Goal: Task Accomplishment & Management: Use online tool/utility

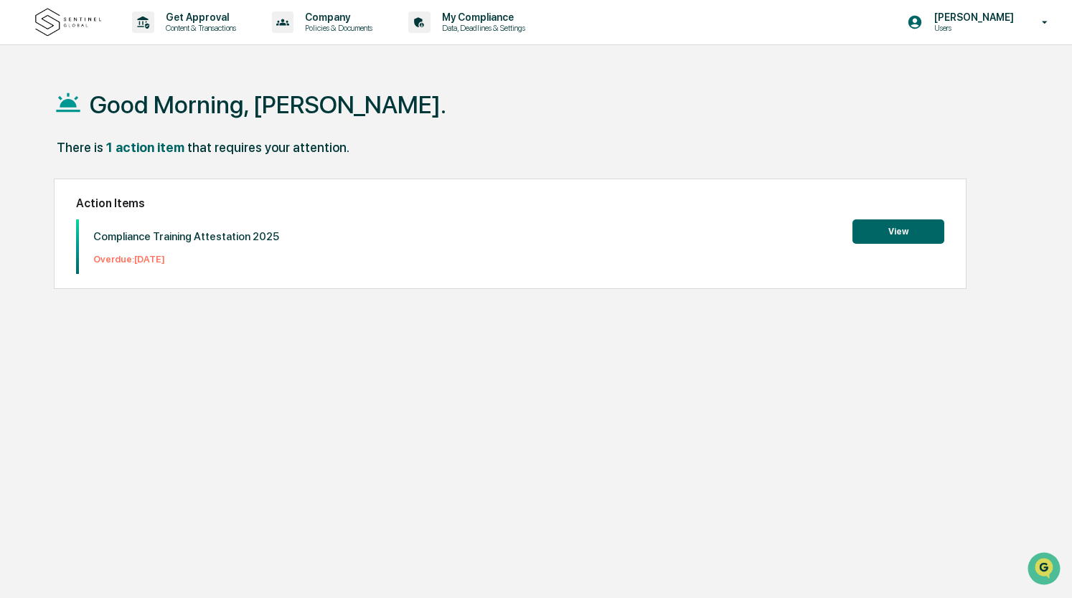
click at [893, 228] on button "View" at bounding box center [898, 231] width 92 height 24
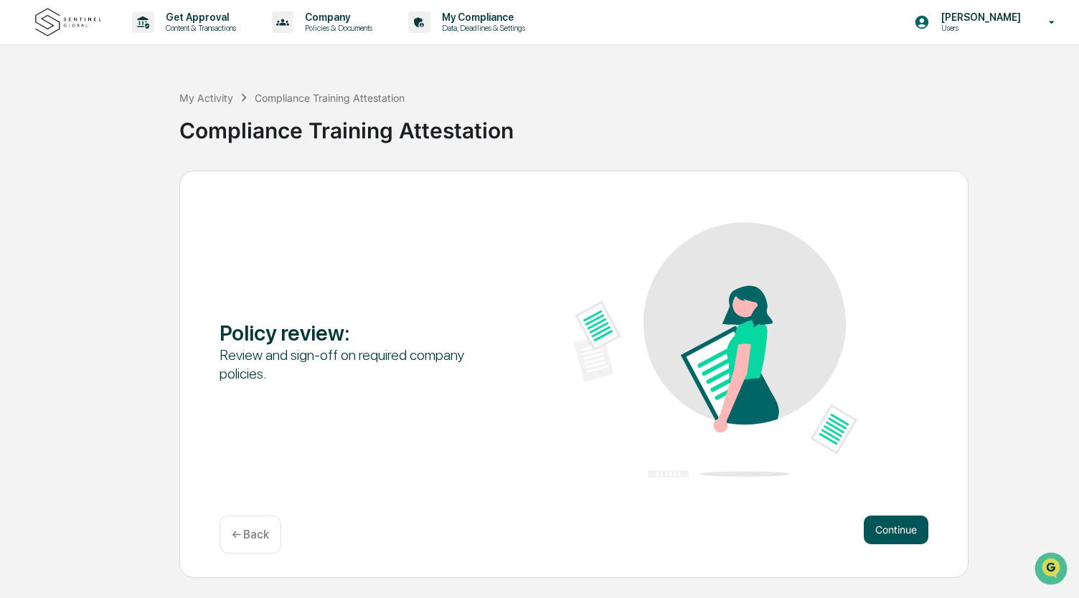
click at [895, 539] on button "Continue" at bounding box center [896, 530] width 65 height 29
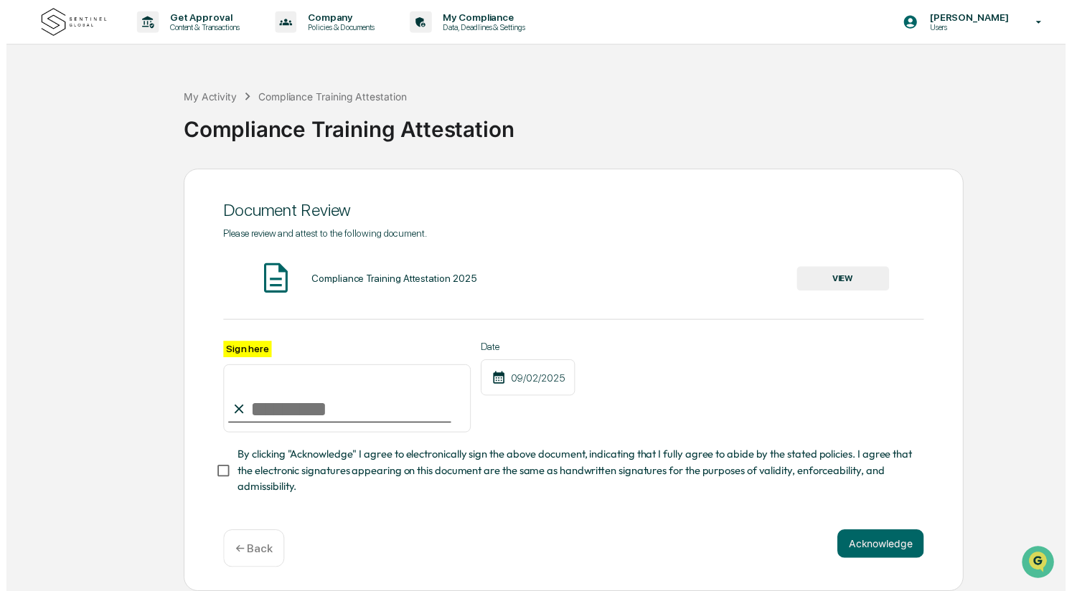
scroll to position [5, 0]
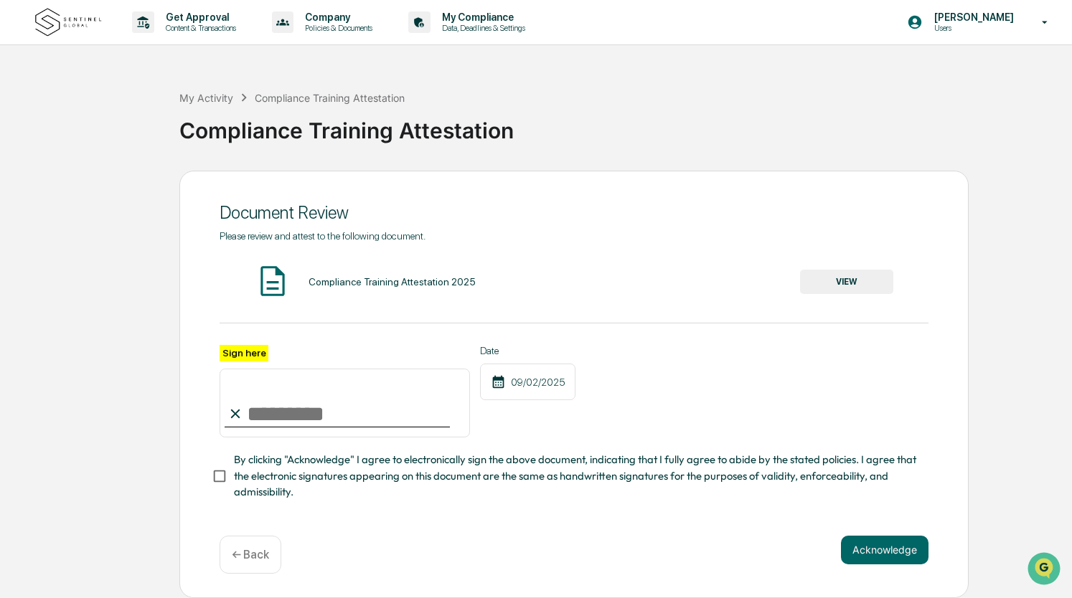
click at [267, 411] on input "Sign here" at bounding box center [344, 403] width 250 height 69
type input "**********"
click at [853, 283] on button "VIEW" at bounding box center [846, 282] width 93 height 24
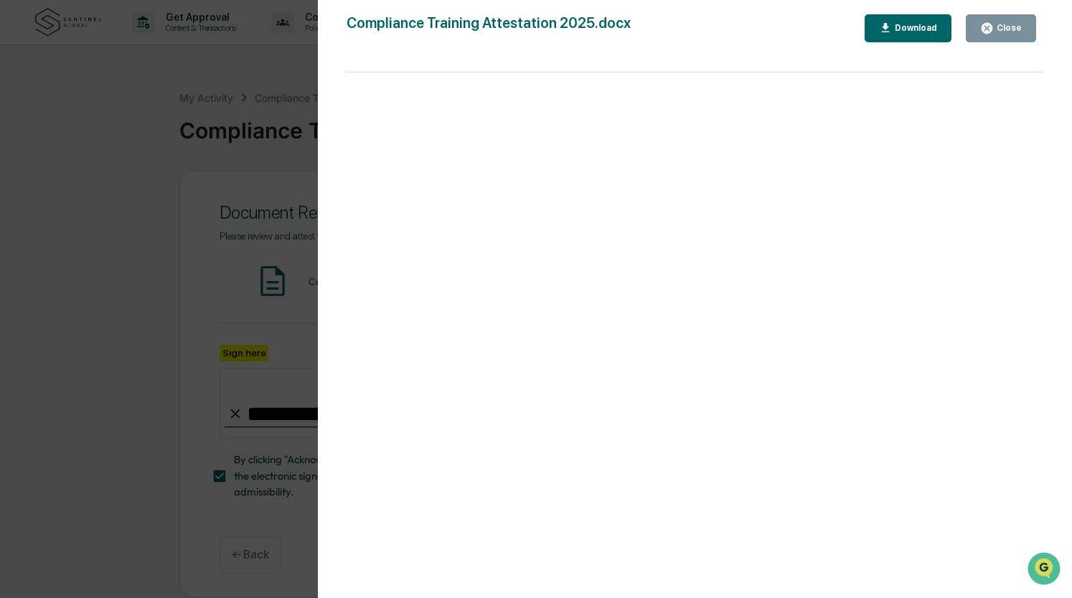
click at [994, 15] on button "Close" at bounding box center [1001, 28] width 70 height 28
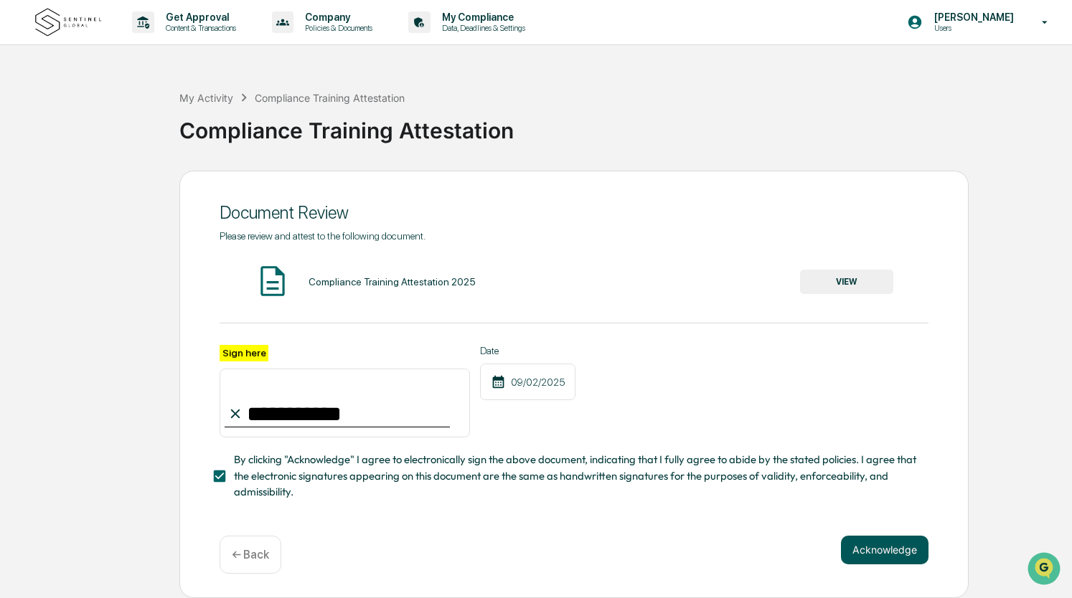
click at [862, 544] on button "Acknowledge" at bounding box center [885, 550] width 88 height 29
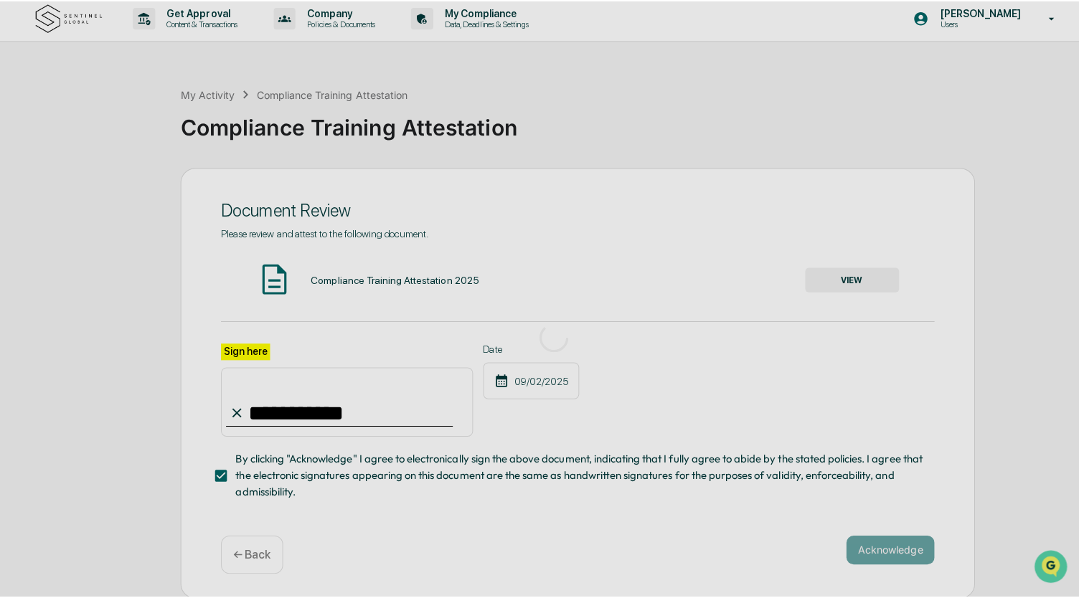
scroll to position [0, 0]
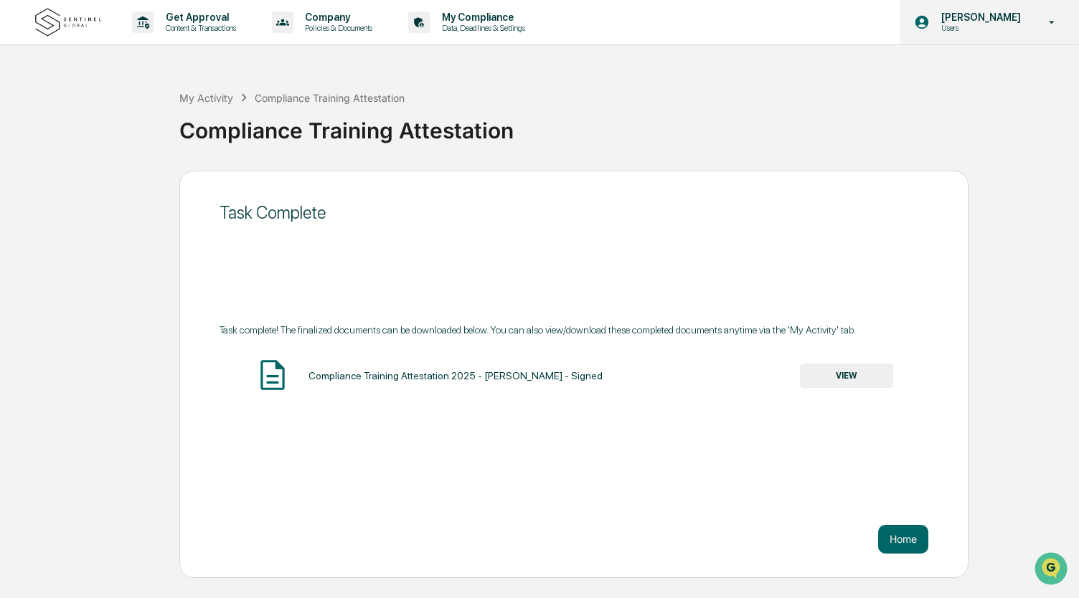
click at [974, 19] on p "[PERSON_NAME]" at bounding box center [979, 16] width 98 height 11
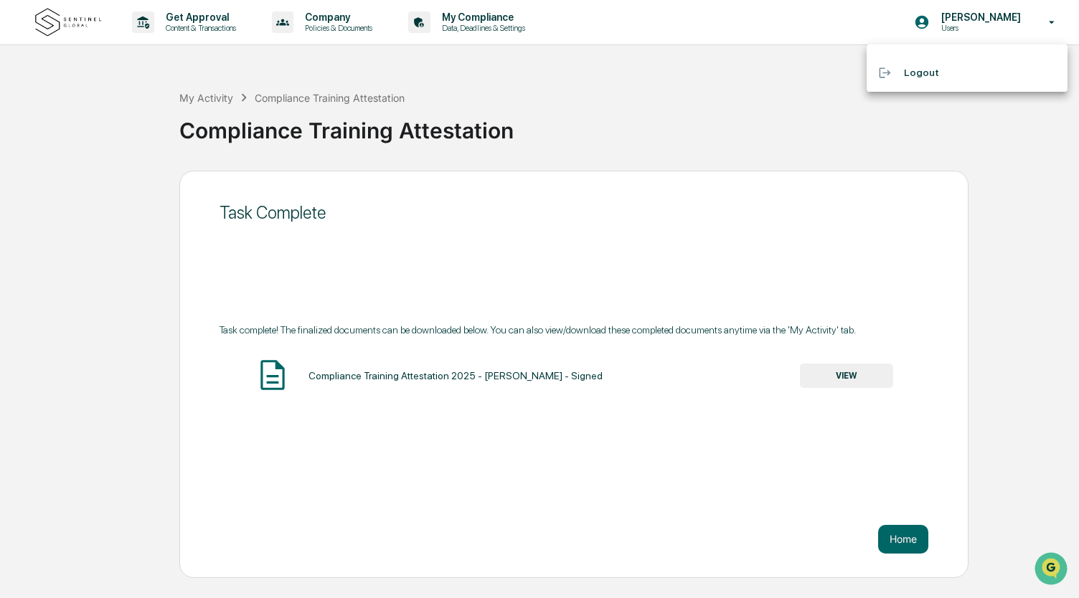
click at [940, 82] on li "Logout" at bounding box center [967, 73] width 201 height 27
